Goal: Use online tool/utility: Utilize a website feature to perform a specific function

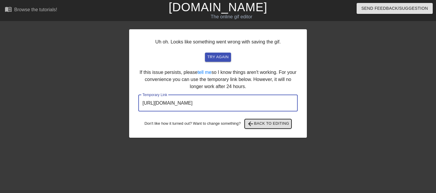
click at [257, 123] on span "arrow_back Back to Editing" at bounding box center [268, 124] width 42 height 7
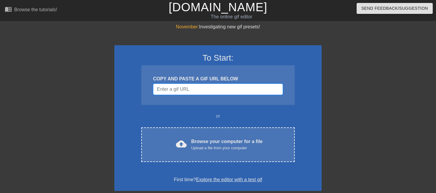
click at [194, 88] on input "Username" at bounding box center [218, 89] width 130 height 11
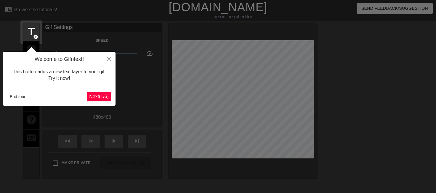
scroll to position [15, 0]
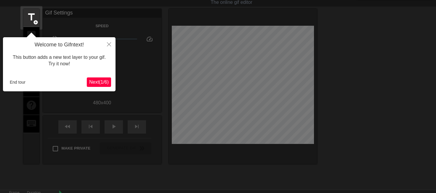
click at [98, 85] on span "Next ( 1 / 6 )" at bounding box center [99, 82] width 20 height 5
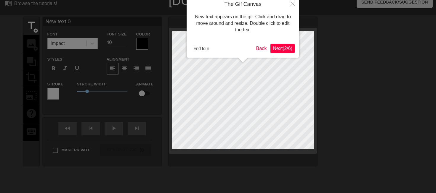
scroll to position [0, 0]
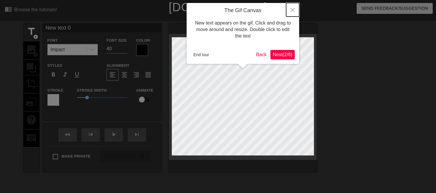
click at [291, 10] on icon "Close" at bounding box center [293, 10] width 4 height 4
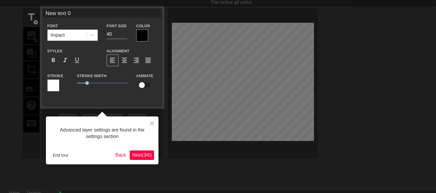
click at [148, 156] on span "Next ( 3 / 6 )" at bounding box center [142, 155] width 20 height 5
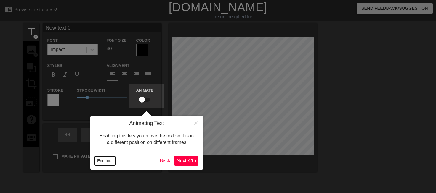
click at [111, 161] on button "End tour" at bounding box center [105, 161] width 20 height 9
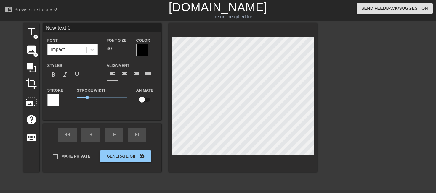
click at [103, 139] on div "fast_rewind skip_previous play_arrow skip_next" at bounding box center [102, 135] width 97 height 22
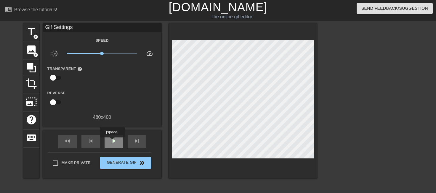
click at [112, 142] on span "play_arrow" at bounding box center [113, 141] width 7 height 7
click at [32, 84] on span "crop" at bounding box center [31, 83] width 11 height 11
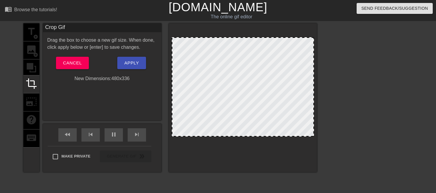
drag, startPoint x: 290, startPoint y: 155, endPoint x: 291, endPoint y: 137, distance: 19.0
click at [291, 137] on div at bounding box center [242, 136] width 141 height 3
click at [138, 63] on span "Apply" at bounding box center [131, 63] width 15 height 8
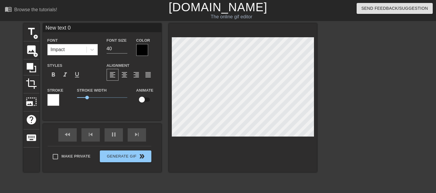
scroll to position [1, 2]
type input "c"
type textarea "c"
type input "ch"
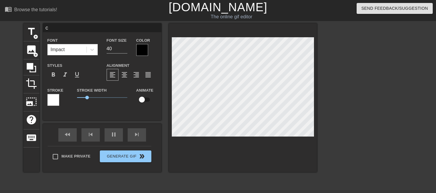
type textarea "ch"
type input "che"
type textarea "che"
type input "ch"
type textarea "ch"
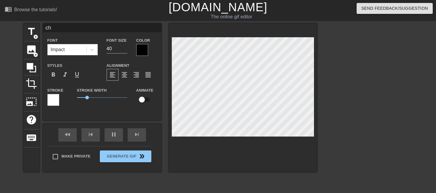
type input "c"
type textarea "c"
type input "c"
type textarea "c"
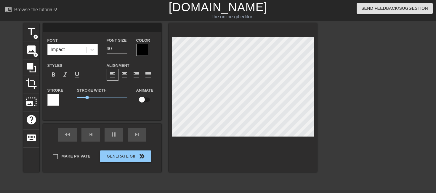
type input "C"
type textarea "C"
type input "CH"
type textarea "CH"
type input "CHE"
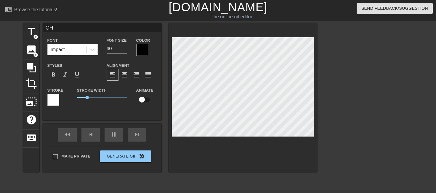
type textarea "CHE"
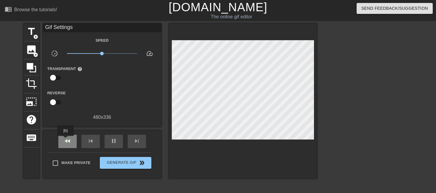
click at [66, 140] on span "fast_rewind" at bounding box center [67, 141] width 7 height 7
click at [28, 32] on span "title" at bounding box center [31, 31] width 11 height 11
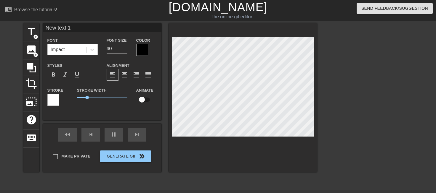
scroll to position [1, 1]
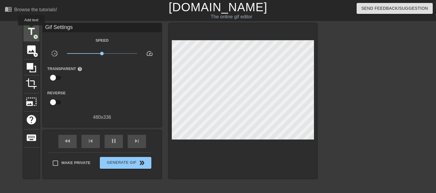
click at [31, 28] on span "title" at bounding box center [31, 31] width 11 height 11
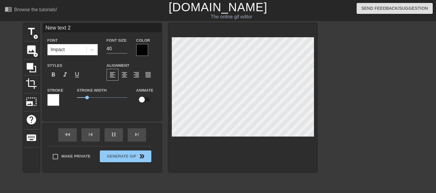
scroll to position [1, 1]
type input "T"
type textarea "T"
type input "Ta"
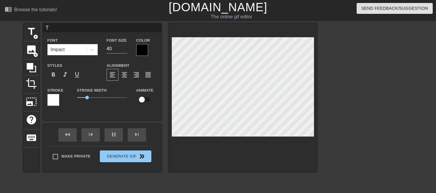
type textarea "Ta"
type input "Tan"
type textarea "Tan"
type input "Tana"
type textarea "Tana"
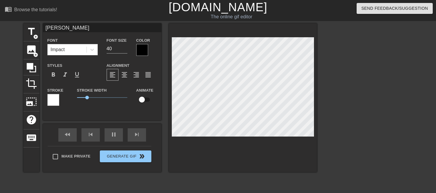
scroll to position [1, 1]
type input "Tan"
type textarea "Tan"
type input "Tann"
type textarea "Tann"
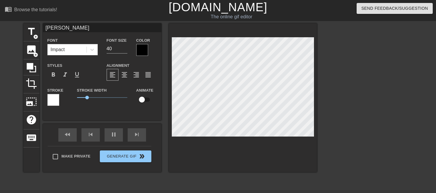
type input "Tanna"
type textarea "Tanna"
type input "Tann"
type textarea "Tann"
type input "Tan"
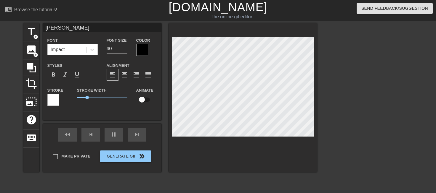
type textarea "Tan"
type input "Tana"
type textarea "Tana"
click at [29, 29] on span "title" at bounding box center [31, 31] width 11 height 11
type input "New text 3"
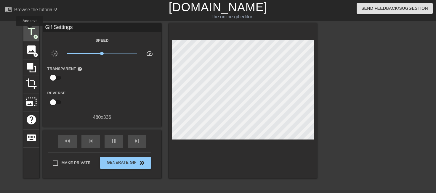
click at [30, 31] on span "title" at bounding box center [31, 31] width 11 height 11
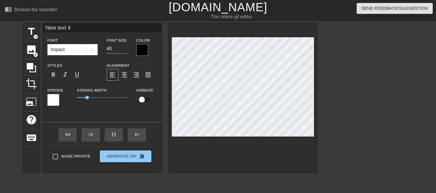
scroll to position [1, 1]
type input "New tet 4"
type textarea "New tet 4"
type input "New 4"
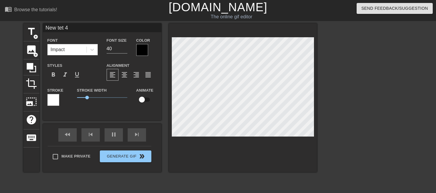
type textarea "New 4"
type input "New 4"
type textarea "New 4"
type input "New"
type textarea "New"
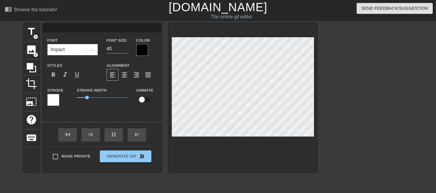
scroll to position [1, 1]
type input "New I 3"
type textarea "New IT 3"
type input "I"
type textarea "I"
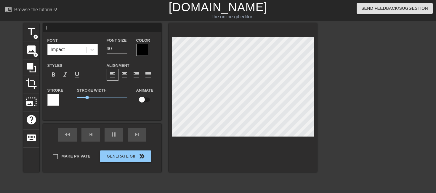
type input "IT"
type textarea "IT"
type input "ITS"
type textarea "ITS"
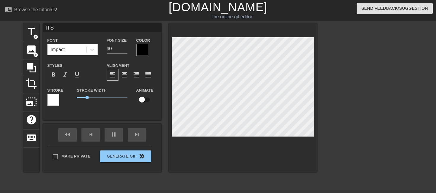
type input "ITS"
type textarea "ITS"
type input "ITS C"
type textarea "ITS C"
type input "ITS CH"
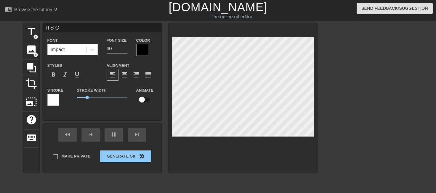
type textarea "ITS CH"
type input "ITS CHE"
type textarea "ITS CHE"
type input "ITS CHE"
type textarea "ITS CHE"
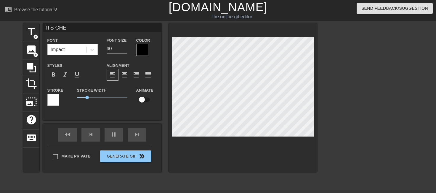
scroll to position [1, 1]
type input "ITS CHE"
type textarea "ITS CHE"
type input "ITS CH"
type textarea "ITS CH"
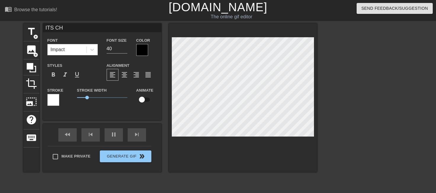
type input "ITS CH"
type textarea "ITS CH"
type input "ITS CH N"
type textarea "ITS CH NO"
type input "ITS CH NO"
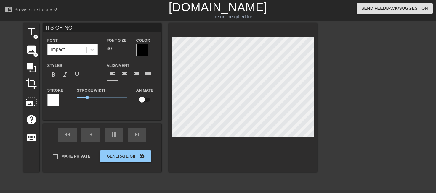
type textarea "ITS CH NOT"
type input "ITS CH NOT"
type textarea "ITS CH NOT"
type input "ITS CH NOT C"
type textarea "ITS CH NOT C"
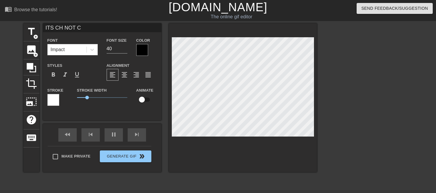
type input "ITS CH NOT CH"
type textarea "ITS CH NOT CH"
type input "ITS CH NOT CHE"
type textarea "ITS CH NOT CHE"
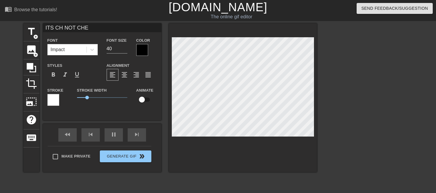
click at [137, 52] on div at bounding box center [142, 50] width 12 height 12
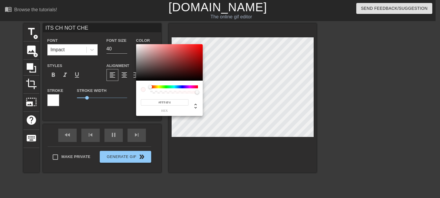
drag, startPoint x: 147, startPoint y: 60, endPoint x: 139, endPoint y: 42, distance: 19.7
click at [139, 42] on div "#FFF4F4 hex" at bounding box center [220, 99] width 440 height 198
type input "#360000"
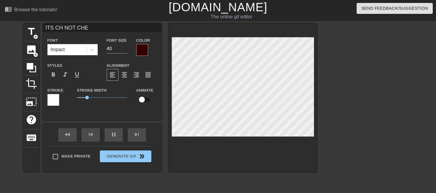
click at [142, 46] on div at bounding box center [142, 50] width 12 height 12
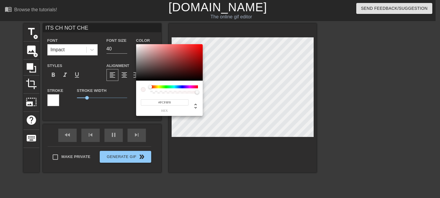
type input "#FFFFFF"
drag, startPoint x: 144, startPoint y: 52, endPoint x: 134, endPoint y: 43, distance: 12.4
click at [134, 43] on div "#FFFFFF hex" at bounding box center [220, 99] width 440 height 198
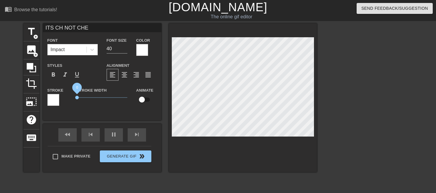
drag, startPoint x: 85, startPoint y: 97, endPoint x: 65, endPoint y: 97, distance: 19.8
click at [65, 97] on div "Stroke Stroke Width 0 Animate" at bounding box center [102, 99] width 118 height 25
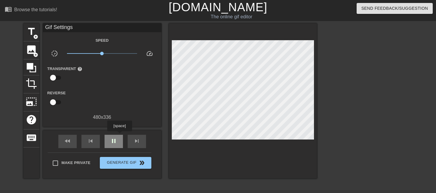
click at [119, 136] on div "pause" at bounding box center [114, 141] width 18 height 13
click at [112, 139] on span "play_arrow" at bounding box center [113, 141] width 7 height 7
click at [112, 139] on span "pause" at bounding box center [113, 141] width 7 height 7
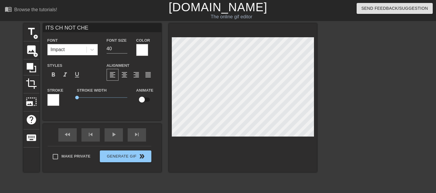
scroll to position [1, 2]
type input "ITS CH"
type textarea "ITS CH"
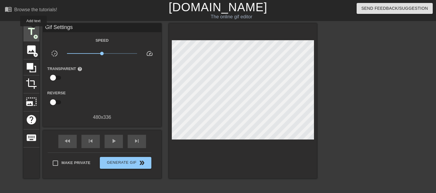
click at [33, 31] on span "title" at bounding box center [31, 31] width 11 height 11
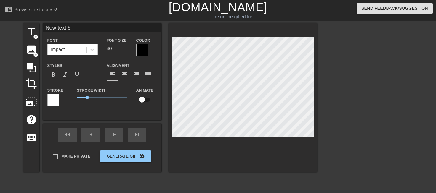
scroll to position [1, 1]
paste textarea "NOT CHE"
type input "NOT CHE"
type textarea "NOT CHE"
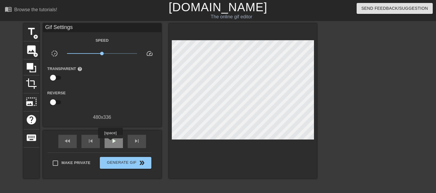
click at [110, 143] on span "play_arrow" at bounding box center [113, 141] width 7 height 7
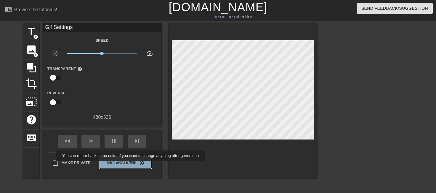
click at [131, 166] on span "Generate Gif double_arrow" at bounding box center [125, 163] width 46 height 7
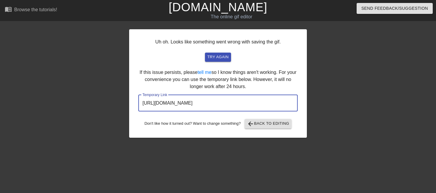
drag, startPoint x: 278, startPoint y: 106, endPoint x: 131, endPoint y: 103, distance: 147.2
click at [132, 103] on div "Uh oh. Looks like something went wrong with saving the gif. try again If this i…" at bounding box center [218, 83] width 178 height 109
click at [264, 122] on span "arrow_back Back to Editing" at bounding box center [268, 124] width 42 height 7
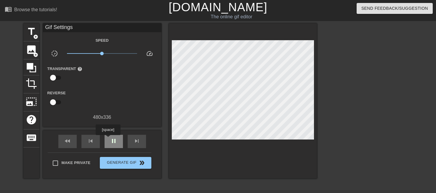
click at [108, 139] on div "pause" at bounding box center [114, 141] width 18 height 13
click at [108, 139] on div "play_arrow" at bounding box center [114, 141] width 18 height 13
click at [108, 139] on div "pause" at bounding box center [114, 141] width 18 height 13
click at [115, 143] on span "play_arrow" at bounding box center [113, 141] width 7 height 7
click at [115, 143] on span "pause" at bounding box center [113, 141] width 7 height 7
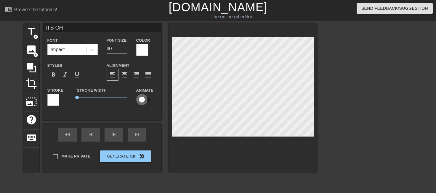
click at [142, 99] on input "checkbox" at bounding box center [142, 99] width 34 height 11
checkbox input "true"
type input "NOT CHE"
click at [143, 99] on input "checkbox" at bounding box center [142, 99] width 34 height 11
checkbox input "true"
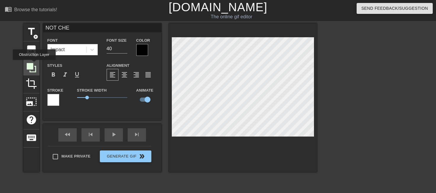
click at [34, 64] on icon at bounding box center [31, 67] width 11 height 11
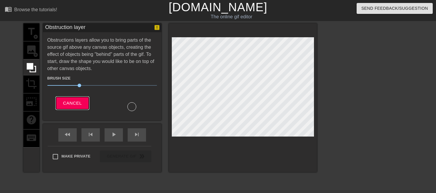
click at [82, 100] on button "Cancel" at bounding box center [72, 103] width 33 height 12
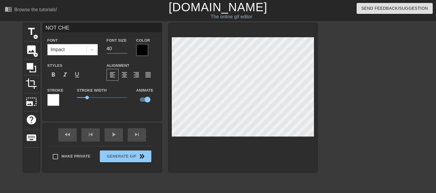
type input "ITS CH"
click at [108, 117] on div "ITS CH Font Impact Font Size 40 Color Styles format_bold format_italic format_u…" at bounding box center [102, 71] width 118 height 97
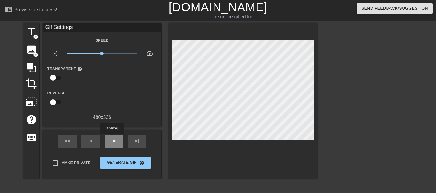
click at [112, 138] on span "play_arrow" at bounding box center [113, 141] width 7 height 7
click at [112, 138] on span "pause" at bounding box center [113, 141] width 7 height 7
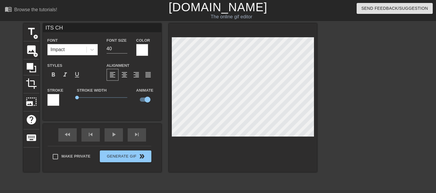
scroll to position [1, 1]
type input "NOT CHE"
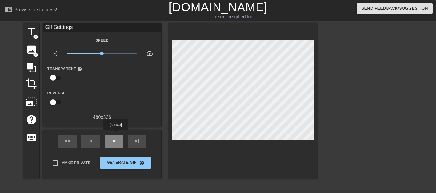
click at [109, 137] on div "play_arrow" at bounding box center [114, 141] width 18 height 13
click at [113, 141] on span "pause" at bounding box center [113, 141] width 7 height 7
click at [88, 141] on span "skip_previous" at bounding box center [90, 141] width 7 height 7
click at [92, 141] on span "skip_previous" at bounding box center [90, 141] width 7 height 7
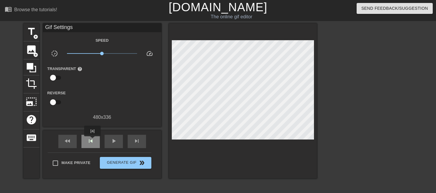
click at [92, 141] on span "skip_previous" at bounding box center [90, 141] width 7 height 7
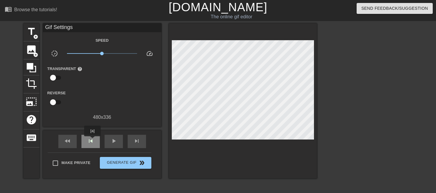
click at [92, 141] on span "skip_previous" at bounding box center [90, 141] width 7 height 7
click at [31, 41] on div "image add_circle" at bounding box center [31, 50] width 16 height 18
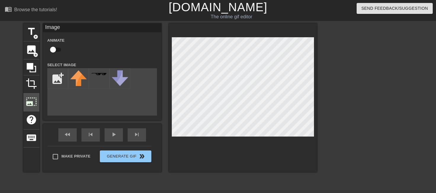
click at [25, 105] on div "title add_circle image add_circle crop photo_size_select_large help keyboard Im…" at bounding box center [169, 97] width 293 height 149
click at [33, 35] on span "add_circle" at bounding box center [35, 36] width 5 height 5
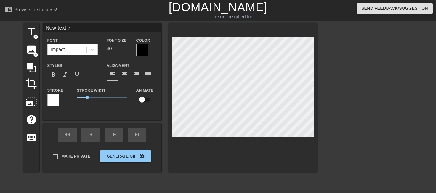
type input "I"
type textarea "I"
type input "IT"
type textarea "IT"
type input "ITS"
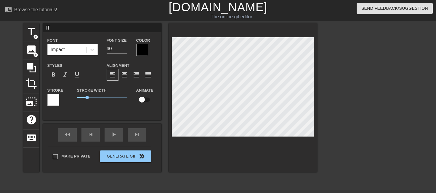
type textarea "ITS"
type input "ITS"
type textarea "ITS"
type input "ITS C"
type textarea "ITS C"
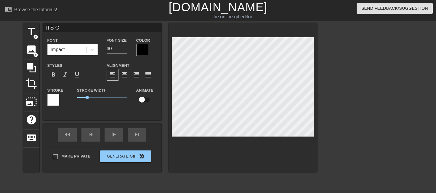
type input "ITS CH"
type textarea "ITS CH"
type input "ITS CHE"
type textarea "ITS CHE"
type input "ITS CH"
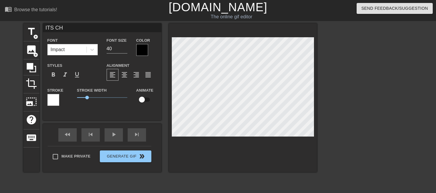
type textarea "ITS CH"
click at [139, 48] on div at bounding box center [142, 50] width 12 height 12
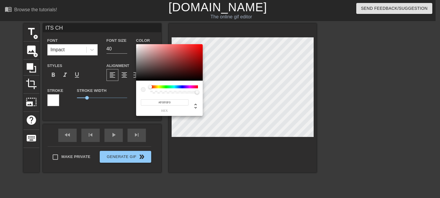
type input "#EDEDED"
drag, startPoint x: 145, startPoint y: 51, endPoint x: 133, endPoint y: 47, distance: 12.7
click at [133, 46] on div "#EDEDED hex" at bounding box center [220, 99] width 440 height 198
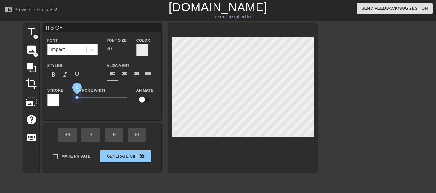
drag, startPoint x: 83, startPoint y: 97, endPoint x: 69, endPoint y: 97, distance: 13.6
click at [69, 97] on div "Stroke Stroke Width 0 Animate" at bounding box center [102, 99] width 118 height 25
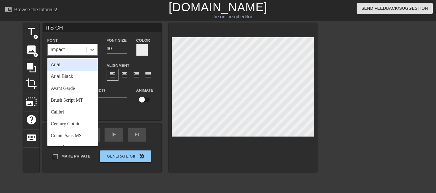
click at [73, 51] on div "Impact" at bounding box center [67, 49] width 39 height 11
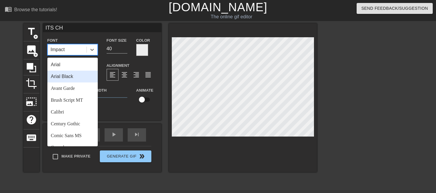
click at [73, 78] on div "Arial Black" at bounding box center [72, 77] width 50 height 12
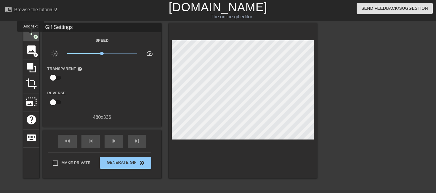
click at [31, 36] on span "title" at bounding box center [31, 31] width 11 height 11
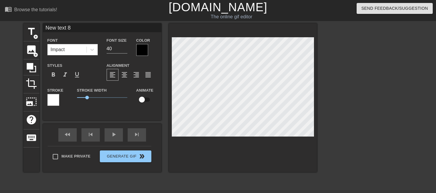
type input "n text 8"
type textarea "n text 8"
type input "no text 8"
type textarea "no text 8"
type input "not text 8"
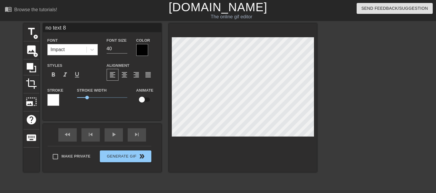
type textarea "not text 8"
type input "N"
type textarea "N"
type input "NO"
type textarea "NO"
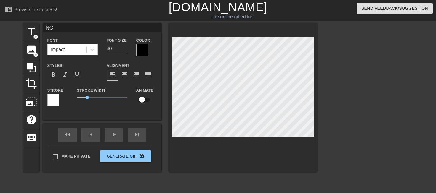
type input "NOT"
type textarea "NOT"
type input "NOT"
type textarea "NOT"
type input "NOT C"
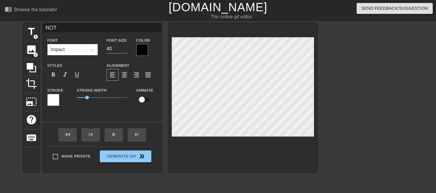
type textarea "NOT C"
type input "NOT CH"
type textarea "NOT CH"
type input "NOT CHA"
type textarea "NOT CHA"
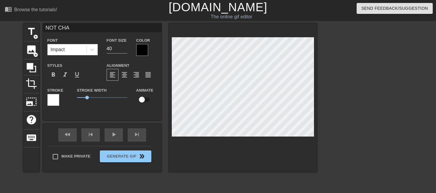
scroll to position [1, 1]
type input "NOT CH"
type textarea "NOT CH"
type input "NOT CHE"
type textarea "NOT CHE"
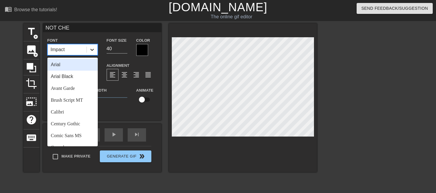
click at [93, 46] on div at bounding box center [92, 49] width 11 height 11
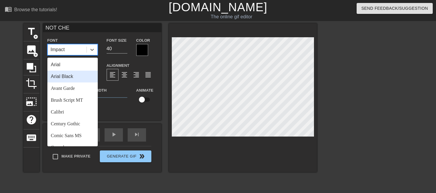
click at [74, 77] on div "Arial Black" at bounding box center [72, 77] width 50 height 12
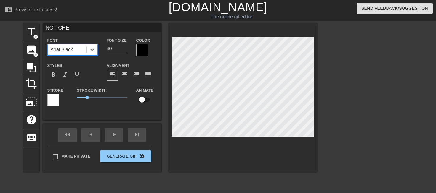
click at [145, 48] on div at bounding box center [142, 50] width 12 height 12
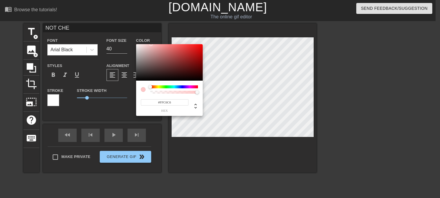
drag, startPoint x: 138, startPoint y: 46, endPoint x: 136, endPoint y: 40, distance: 6.1
click at [136, 40] on div "#FFC6C6 hex" at bounding box center [220, 99] width 440 height 198
type input "#FFFFFF"
drag, startPoint x: 136, startPoint y: 49, endPoint x: 134, endPoint y: 42, distance: 7.1
click at [134, 42] on div "#FFFFFF hex" at bounding box center [220, 99] width 440 height 198
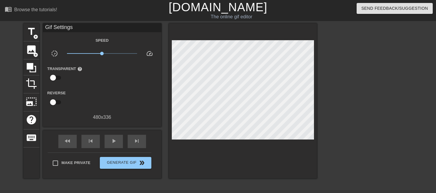
drag, startPoint x: 88, startPoint y: 97, endPoint x: 77, endPoint y: 97, distance: 11.0
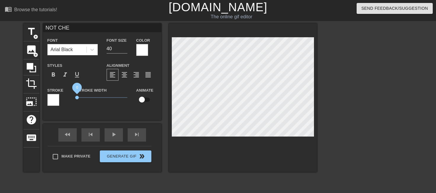
drag, startPoint x: 61, startPoint y: 96, endPoint x: 77, endPoint y: 96, distance: 16.3
click at [60, 96] on div "Stroke Stroke Width 0 Animate" at bounding box center [102, 99] width 118 height 25
type input "ITS CH"
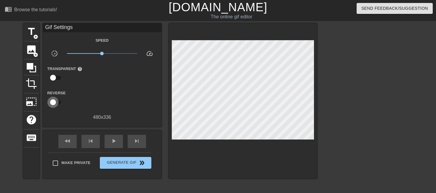
click at [54, 102] on input "checkbox" at bounding box center [53, 102] width 34 height 11
click at [54, 102] on input "checkbox" at bounding box center [59, 102] width 34 height 11
click at [54, 102] on input "checkbox" at bounding box center [53, 102] width 34 height 11
click at [54, 102] on input "checkbox" at bounding box center [59, 102] width 34 height 11
click at [54, 102] on input "checkbox" at bounding box center [53, 102] width 34 height 11
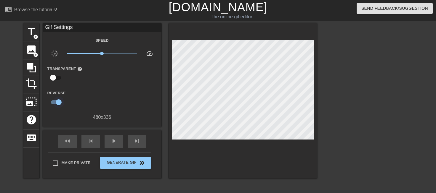
click at [54, 102] on input "checkbox" at bounding box center [59, 102] width 34 height 11
click at [54, 102] on input "checkbox" at bounding box center [53, 102] width 34 height 11
click at [54, 102] on input "checkbox" at bounding box center [59, 102] width 34 height 11
click at [54, 102] on input "checkbox" at bounding box center [53, 102] width 34 height 11
click at [54, 102] on input "checkbox" at bounding box center [59, 102] width 34 height 11
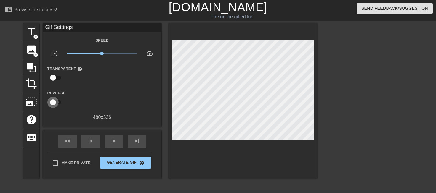
click at [54, 102] on input "checkbox" at bounding box center [53, 102] width 34 height 11
click at [54, 102] on input "checkbox" at bounding box center [59, 102] width 34 height 11
click at [54, 102] on input "checkbox" at bounding box center [53, 102] width 34 height 11
click at [54, 102] on input "checkbox" at bounding box center [59, 102] width 34 height 11
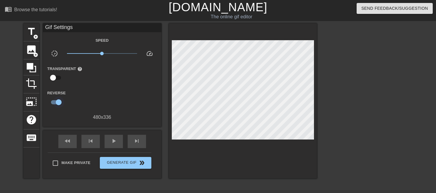
click at [54, 102] on input "checkbox" at bounding box center [59, 102] width 34 height 11
click at [54, 102] on input "checkbox" at bounding box center [53, 102] width 34 height 11
click at [54, 102] on input "checkbox" at bounding box center [59, 102] width 34 height 11
click at [54, 102] on input "checkbox" at bounding box center [53, 102] width 34 height 11
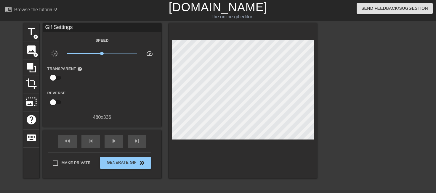
click at [54, 102] on input "checkbox" at bounding box center [53, 102] width 34 height 11
click at [54, 102] on input "checkbox" at bounding box center [59, 102] width 34 height 11
checkbox input "false"
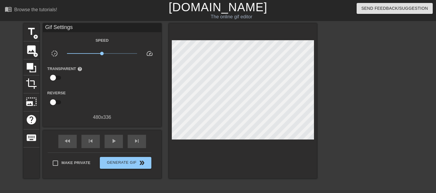
drag, startPoint x: 36, startPoint y: 13, endPoint x: 47, endPoint y: 17, distance: 12.0
click at [47, 17] on div "menu_book Browse the tutorials!" at bounding box center [74, 10] width 139 height 20
click at [111, 141] on span "play_arrow" at bounding box center [113, 141] width 7 height 7
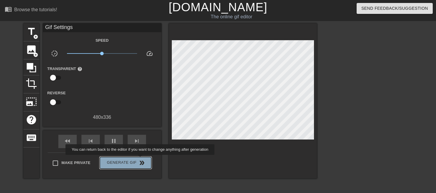
click at [141, 160] on span "double_arrow" at bounding box center [141, 163] width 7 height 7
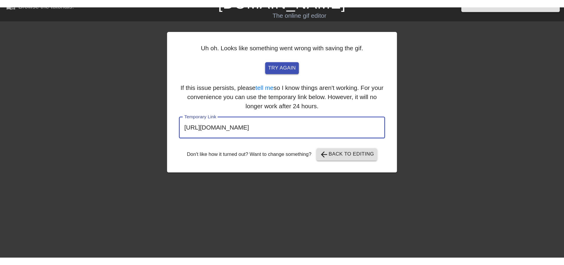
scroll to position [9, 0]
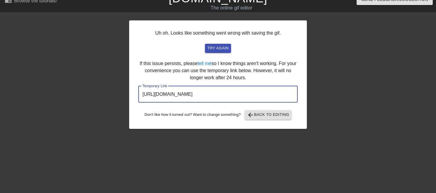
click at [240, 92] on input "https://www.gifntext.com/temp_generations/UpIl50Uq.gif" at bounding box center [217, 94] width 159 height 17
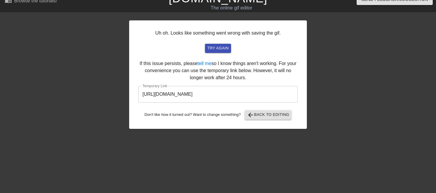
click at [269, 121] on div "Uh oh. Looks like something went wrong with saving the gif. try again If this i…" at bounding box center [218, 74] width 178 height 109
click at [267, 117] on span "arrow_back Back to Editing" at bounding box center [268, 115] width 42 height 7
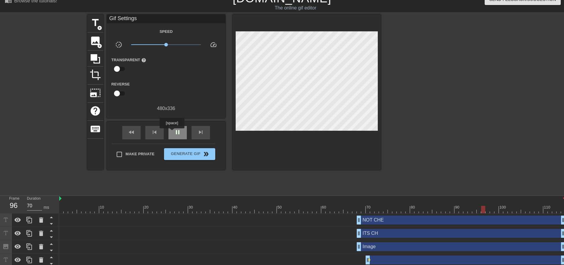
click at [172, 133] on div "pause" at bounding box center [177, 132] width 18 height 13
click at [172, 133] on div "play_arrow" at bounding box center [177, 132] width 18 height 13
click at [172, 133] on div "pause" at bounding box center [177, 132] width 18 height 13
click at [172, 133] on div "play_arrow" at bounding box center [177, 132] width 18 height 13
click at [174, 135] on div "pause" at bounding box center [177, 132] width 18 height 13
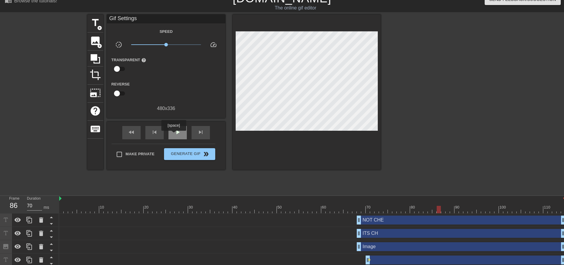
click at [174, 135] on div "play_arrow" at bounding box center [177, 132] width 18 height 13
click at [174, 135] on div "pause" at bounding box center [177, 132] width 18 height 13
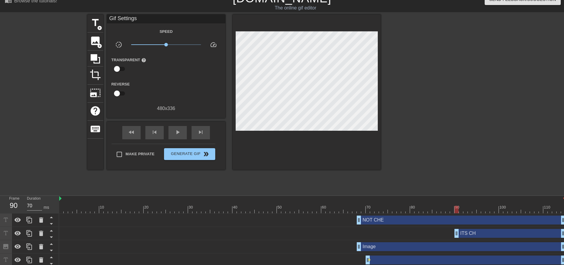
drag, startPoint x: 358, startPoint y: 236, endPoint x: 452, endPoint y: 223, distance: 94.7
drag, startPoint x: 454, startPoint y: 210, endPoint x: 350, endPoint y: 210, distance: 104.2
click at [350, 193] on div at bounding box center [312, 209] width 506 height 7
click at [166, 135] on div "fast_rewind skip_previous play_arrow skip_next" at bounding box center [166, 133] width 97 height 22
drag, startPoint x: 166, startPoint y: 135, endPoint x: 169, endPoint y: 133, distance: 3.5
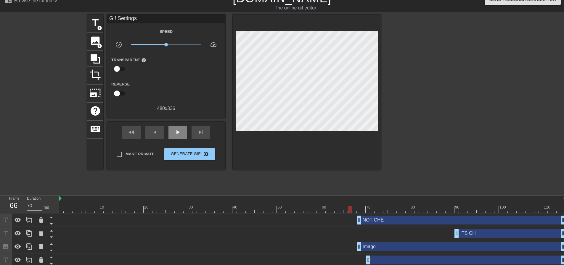
click at [167, 134] on div "fast_rewind skip_previous play_arrow skip_next" at bounding box center [166, 133] width 97 height 22
click at [169, 133] on div "play_arrow" at bounding box center [177, 132] width 18 height 13
click at [174, 133] on span "pause" at bounding box center [177, 132] width 7 height 7
drag, startPoint x: 466, startPoint y: 209, endPoint x: 350, endPoint y: 204, distance: 115.6
click at [350, 193] on div "10 20 30 40 50 60 70 80 90 100 110" at bounding box center [312, 204] width 506 height 17
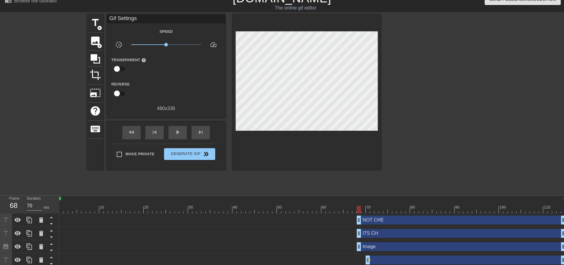
drag, startPoint x: 457, startPoint y: 233, endPoint x: 360, endPoint y: 230, distance: 97.5
drag, startPoint x: 357, startPoint y: 223, endPoint x: 448, endPoint y: 221, distance: 90.6
drag, startPoint x: 446, startPoint y: 209, endPoint x: 351, endPoint y: 211, distance: 94.8
click at [352, 193] on div at bounding box center [354, 209] width 4 height 7
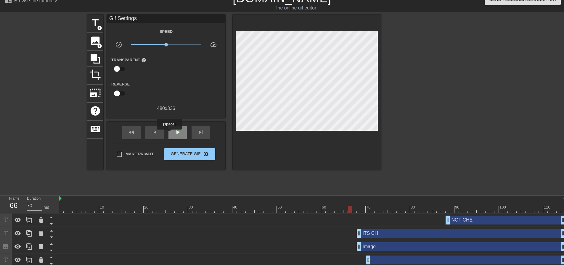
click at [169, 134] on div "play_arrow" at bounding box center [177, 132] width 18 height 13
click at [202, 154] on span "Generate Gif double_arrow" at bounding box center [189, 154] width 46 height 7
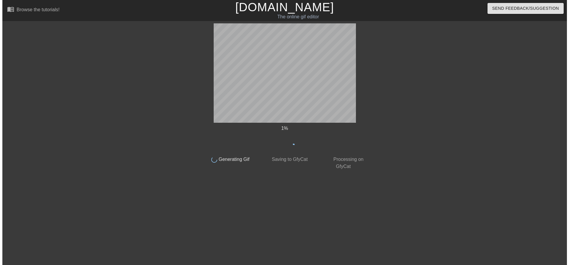
scroll to position [0, 0]
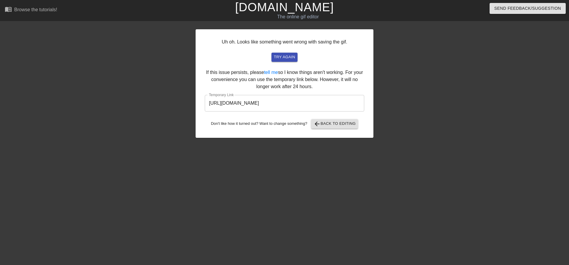
click at [304, 104] on input "https://www.gifntext.com/temp_generations/AOdwUiQn.gif" at bounding box center [284, 103] width 159 height 17
